Goal: Navigation & Orientation: Understand site structure

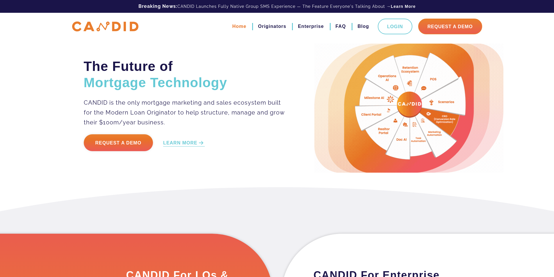
click at [233, 25] on link "Home" at bounding box center [239, 27] width 14 height 10
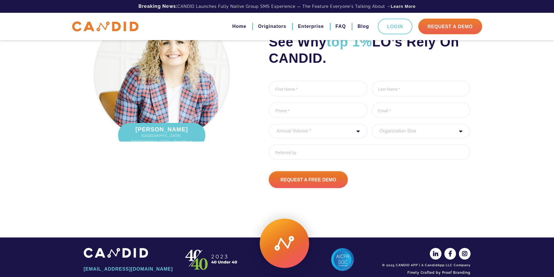
scroll to position [766, 0]
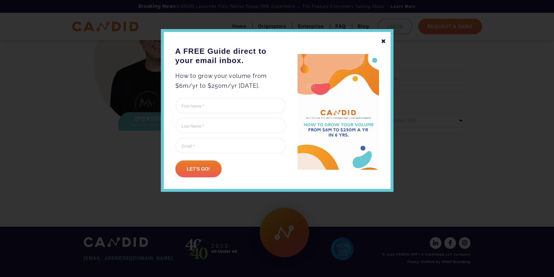
click at [384, 42] on div "✖" at bounding box center [383, 41] width 5 height 10
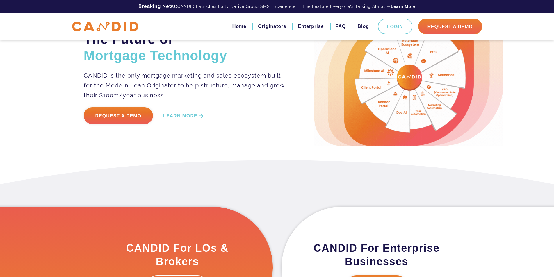
scroll to position [0, 0]
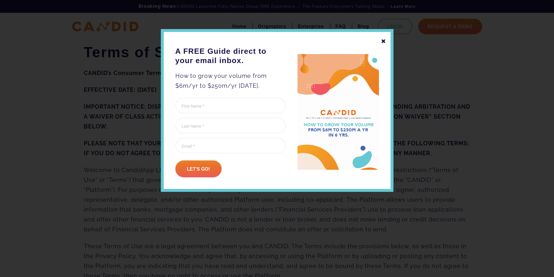
click at [386, 40] on div "✖ A FREE Guide direct to your email inbox. How to grow your volume from $6m/yr …" at bounding box center [277, 110] width 232 height 163
click at [383, 42] on div "✖" at bounding box center [383, 41] width 5 height 10
